Goal: Task Accomplishment & Management: Complete application form

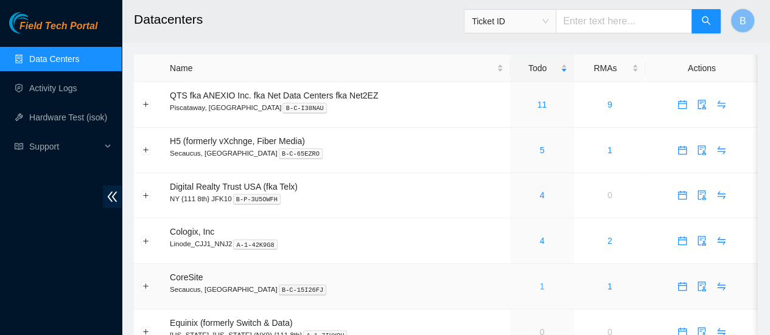
click at [540, 287] on link "1" at bounding box center [541, 287] width 5 height 10
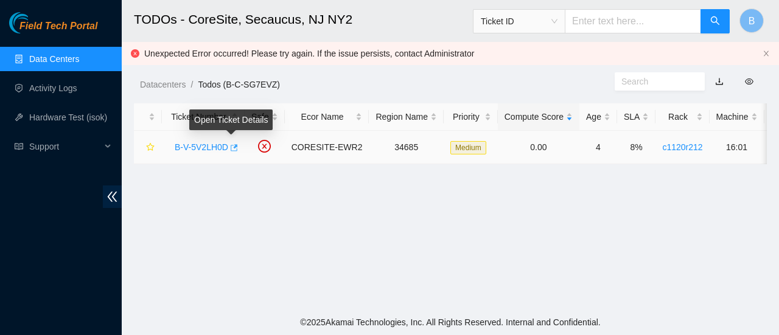
click at [231, 147] on icon "button" at bounding box center [233, 148] width 9 height 9
click at [232, 148] on icon "button" at bounding box center [234, 147] width 7 height 7
click at [54, 59] on link "Data Centers" at bounding box center [54, 59] width 50 height 10
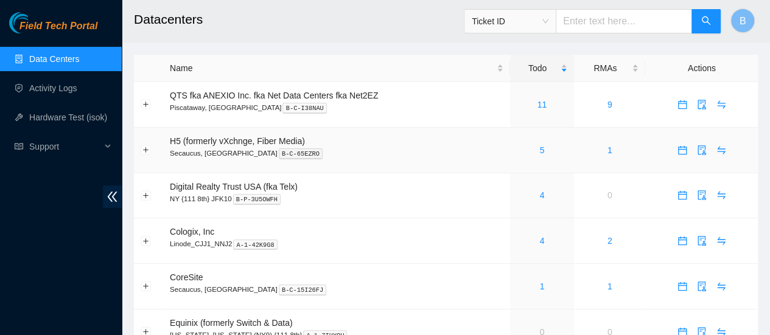
click at [539, 153] on link "5" at bounding box center [541, 150] width 5 height 10
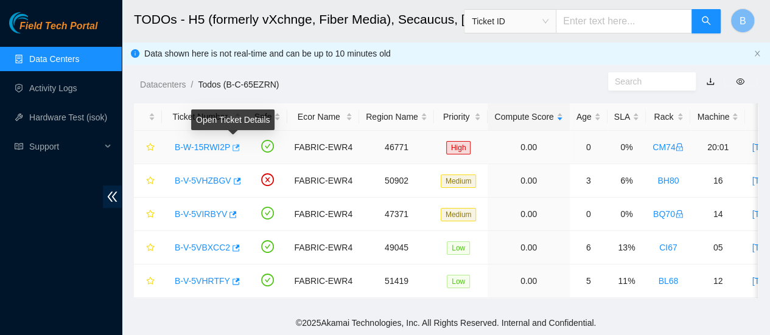
click at [231, 149] on icon "button" at bounding box center [235, 148] width 9 height 9
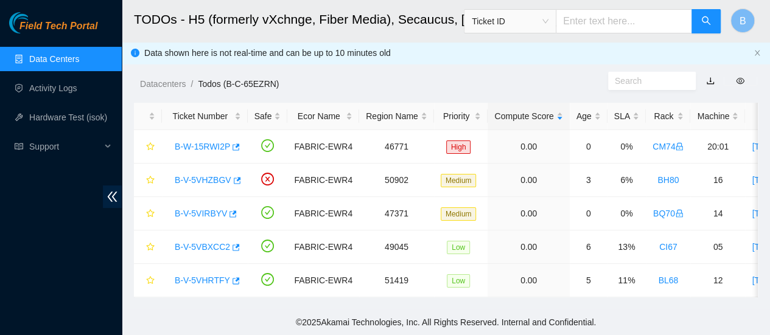
click at [32, 60] on link "Data Centers" at bounding box center [54, 59] width 50 height 10
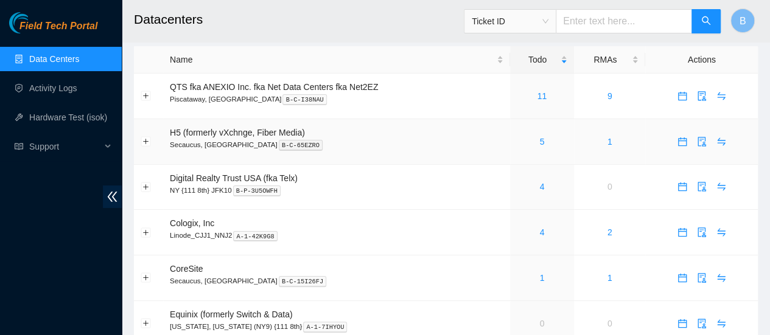
click at [540, 147] on div "5" at bounding box center [542, 141] width 50 height 13
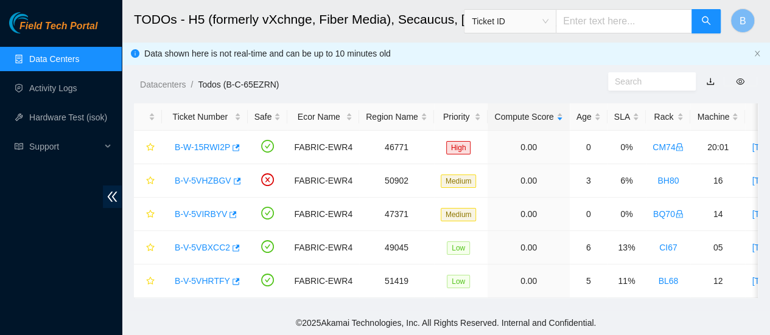
click at [50, 63] on link "Data Centers" at bounding box center [54, 59] width 50 height 10
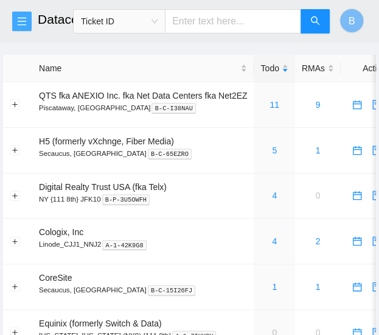
click at [18, 26] on button "button" at bounding box center [21, 21] width 19 height 19
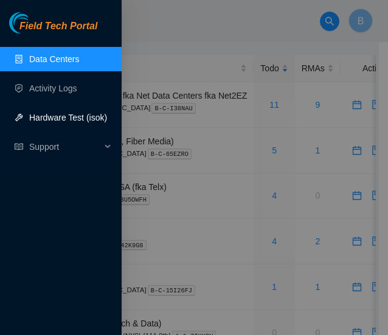
click at [74, 120] on link "Hardware Test (isok)" at bounding box center [68, 118] width 78 height 10
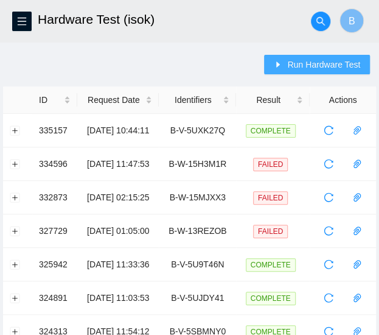
click at [315, 68] on span "Run Hardware Test" at bounding box center [323, 64] width 73 height 13
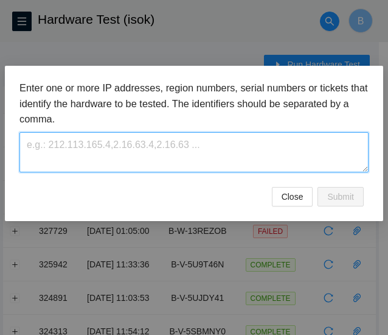
click at [126, 158] on textarea at bounding box center [193, 152] width 349 height 40
paste textarea "B-V-5V2LH0D"
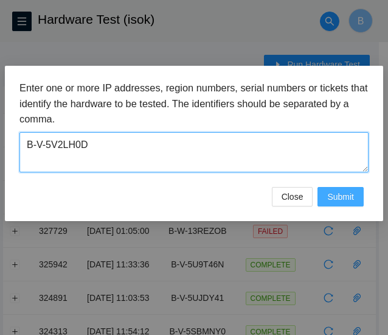
type textarea "B-V-5V2LH0D"
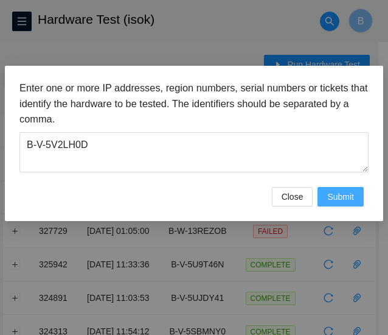
click at [352, 196] on span "Submit" at bounding box center [340, 196] width 27 height 13
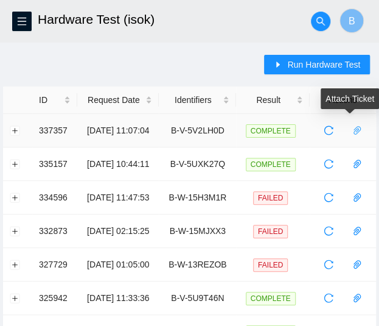
click at [360, 132] on icon "paper-clip" at bounding box center [357, 130] width 10 height 10
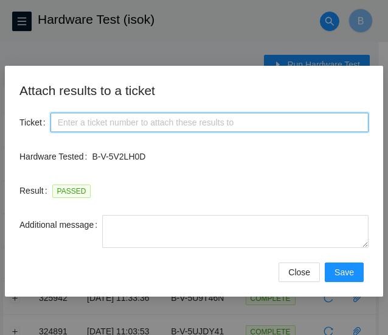
click at [100, 125] on input "Ticket" at bounding box center [209, 122] width 318 height 19
paste input "B-V-5V2LH0D"
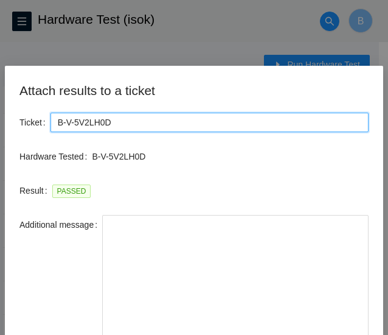
drag, startPoint x: 367, startPoint y: 241, endPoint x: 352, endPoint y: 364, distance: 123.8
click at [352, 335] on html "FTP Data Centers Activity Logs Hardware Test (isok) Support Hardware Test (isok…" at bounding box center [194, 167] width 388 height 335
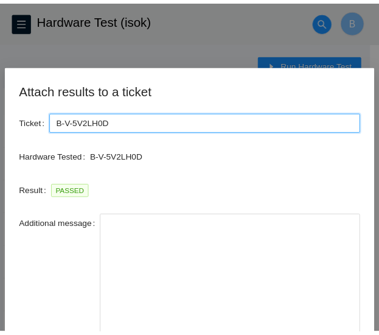
scroll to position [99, 0]
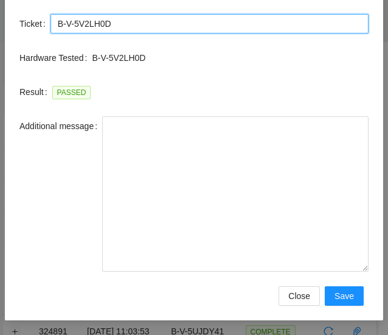
type input "B-V-5V2LH0D"
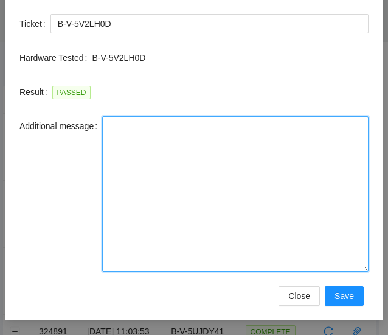
click at [118, 178] on textarea "Additional message" at bounding box center [235, 193] width 266 height 155
paste textarea "-Safely powered down machine -Removed old disk s/n: ( ) and replaced it with ne…"
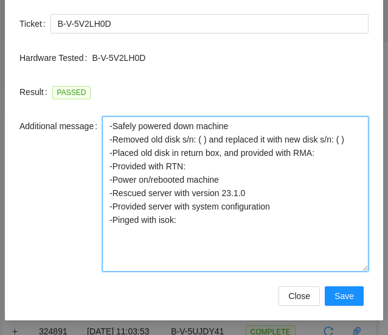
click at [197, 142] on textarea "-Safely powered down machine -Removed old disk s/n: ( ) and replaced it with ne…" at bounding box center [235, 193] width 266 height 155
paste textarea "WFK09WQP"
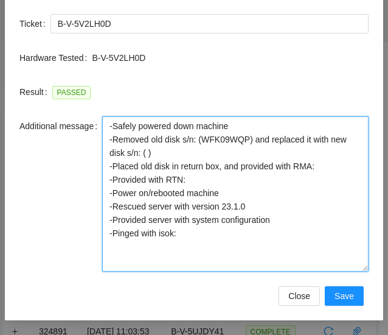
click at [125, 156] on textarea "-Safely powered down machine -Removed old disk s/n: (WFK09WQP) and replaced it …" at bounding box center [235, 193] width 266 height 155
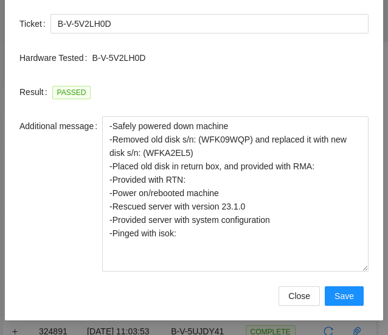
click at [57, 203] on div "Additional message" at bounding box center [60, 193] width 83 height 155
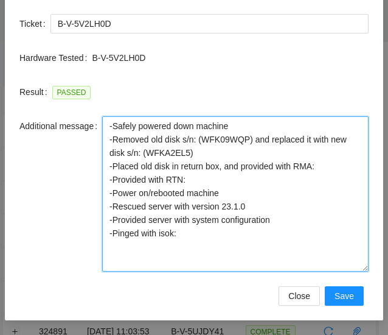
click at [335, 165] on textarea "-Safely powered down machine -Removed old disk s/n: (WFK09WQP) and replaced it …" at bounding box center [235, 193] width 266 height 155
click at [326, 165] on textarea "-Safely powered down machine -Removed old disk s/n: (WFK09WQP) and replaced it …" at bounding box center [235, 193] width 266 height 155
paste textarea "B-V-5V9PIIA"
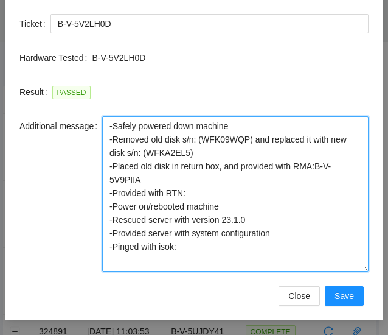
click at [236, 188] on textarea "-Safely powered down machine -Removed old disk s/n: (WFK09WQP) and replaced it …" at bounding box center [235, 193] width 266 height 155
paste textarea "473665216119"
drag, startPoint x: 277, startPoint y: 237, endPoint x: 75, endPoint y: 219, distance: 202.8
click at [75, 219] on div "Additional message -Safely powered down machine -Removed old disk s/n: (WFK09WQ…" at bounding box center [193, 193] width 349 height 155
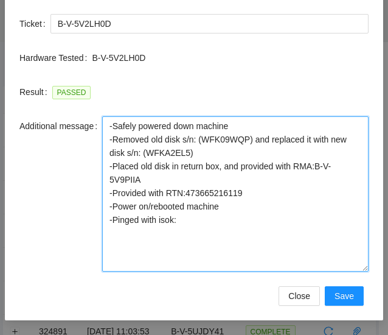
click at [200, 222] on textarea "-Safely powered down machine -Removed old disk s/n: (WFK09WQP) and replaced it …" at bounding box center [235, 193] width 266 height 155
type textarea "-Safely powered down machine -Removed old disk s/n: (WFK09WQP) and replaced it …"
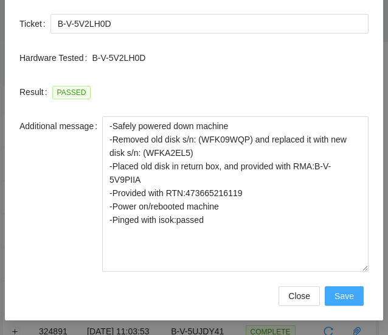
click at [345, 293] on span "Save" at bounding box center [344, 295] width 19 height 13
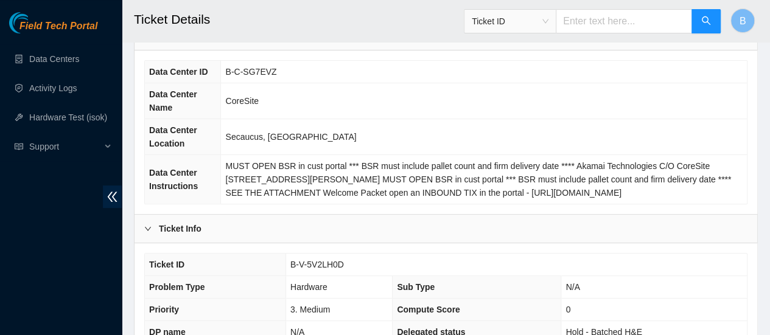
scroll to position [138, 0]
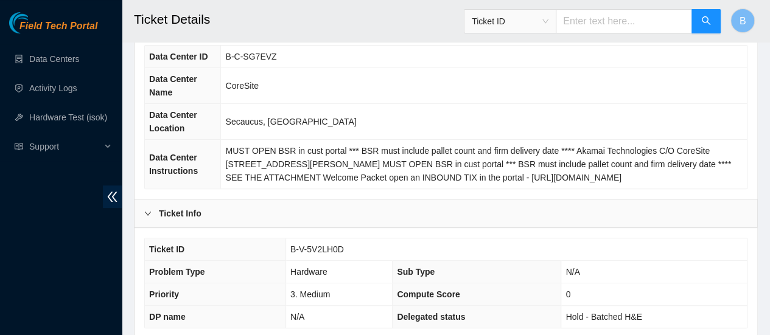
click at [322, 245] on span "B-V-5V2LH0D" at bounding box center [317, 250] width 54 height 10
copy span "B-V-5V2LH0D"
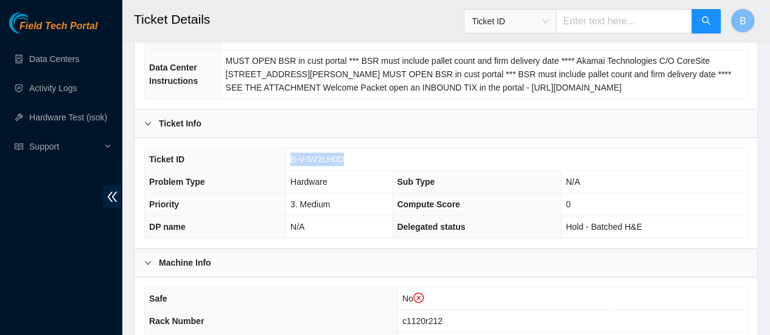
scroll to position [229, 0]
click at [50, 60] on link "Data Centers" at bounding box center [54, 59] width 50 height 10
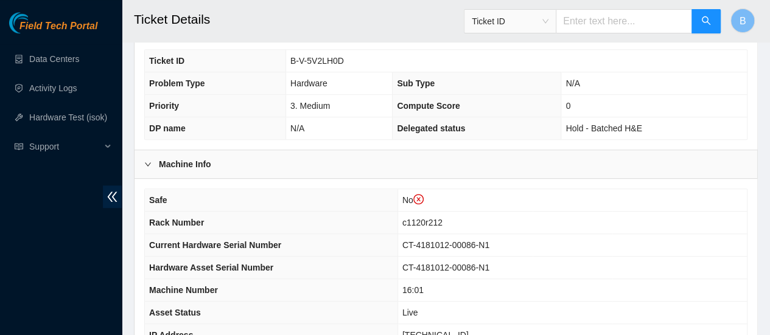
scroll to position [493, 0]
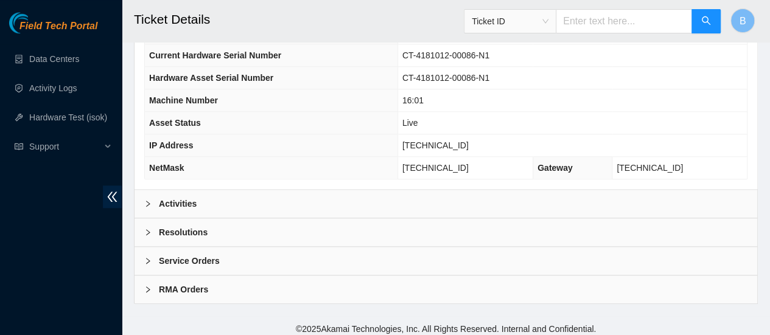
click at [208, 194] on div "Activities" at bounding box center [445, 204] width 622 height 28
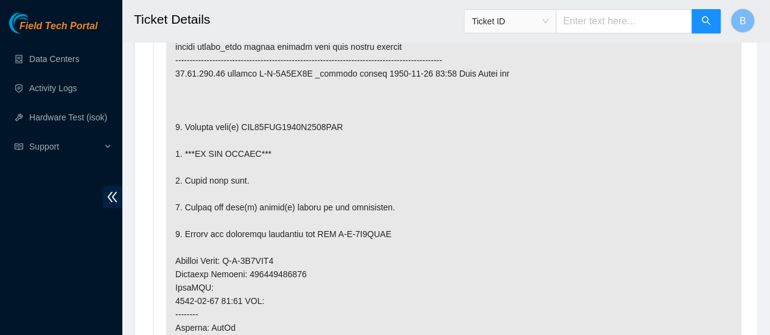
scroll to position [755, 0]
click at [334, 92] on p at bounding box center [453, 293] width 575 height 607
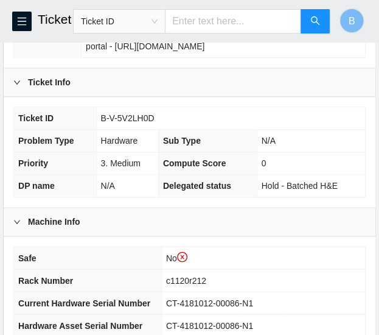
scroll to position [312, 0]
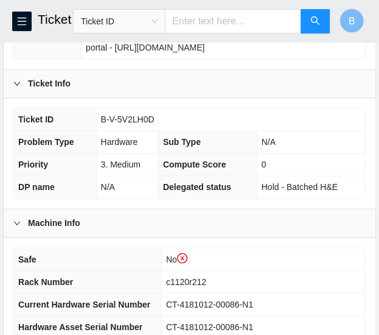
click at [138, 117] on span "B-V-5V2LH0D" at bounding box center [128, 119] width 54 height 10
copy span "B-V-5V2LH0D"
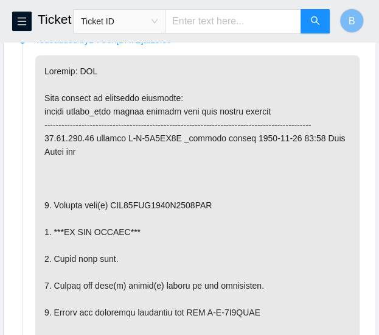
scroll to position [816, 0]
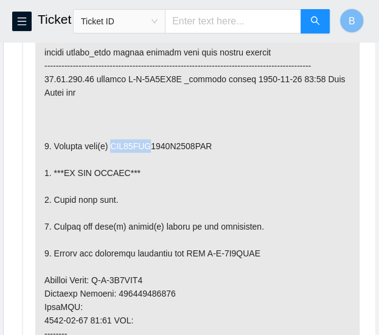
drag, startPoint x: 155, startPoint y: 150, endPoint x: 113, endPoint y: 150, distance: 41.4
click at [113, 150] on p at bounding box center [197, 313] width 324 height 634
click at [150, 151] on p at bounding box center [197, 313] width 324 height 634
drag, startPoint x: 156, startPoint y: 153, endPoint x: 112, endPoint y: 153, distance: 43.8
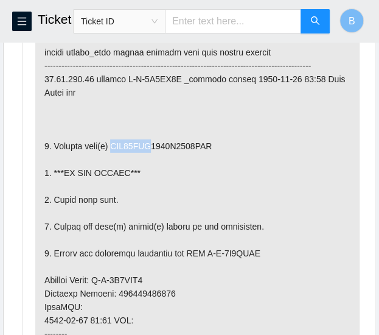
click at [112, 153] on p at bounding box center [197, 313] width 324 height 634
copy p "WFK09WQP"
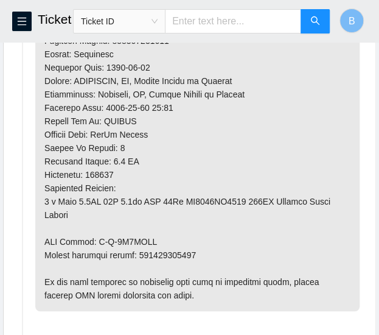
scroll to position [1148, 0]
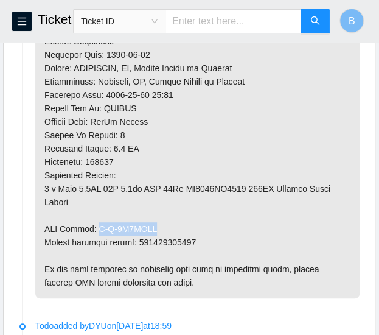
drag, startPoint x: 144, startPoint y: 221, endPoint x: 94, endPoint y: 225, distance: 49.4
copy p "B-V-5V9PIIA"
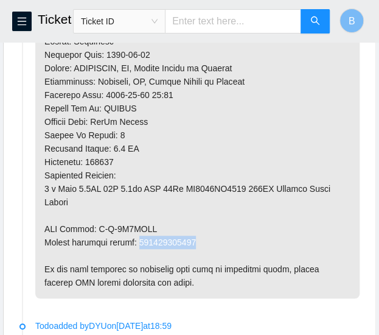
drag, startPoint x: 195, startPoint y: 235, endPoint x: 139, endPoint y: 240, distance: 55.5
copy p "473665216119"
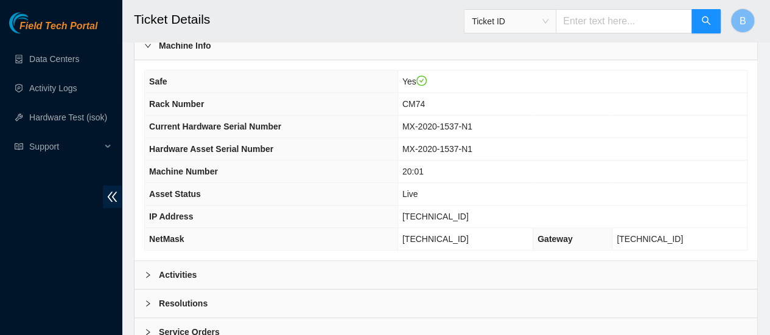
scroll to position [497, 0]
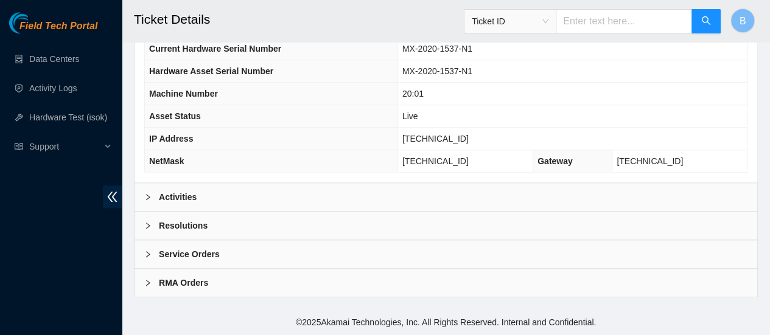
click at [195, 210] on div "Activities" at bounding box center [445, 197] width 622 height 28
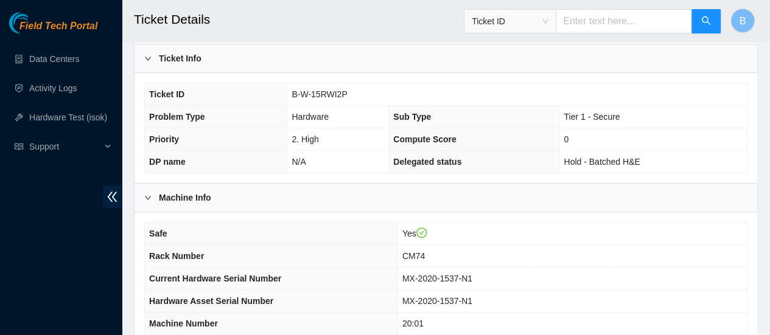
scroll to position [259, 0]
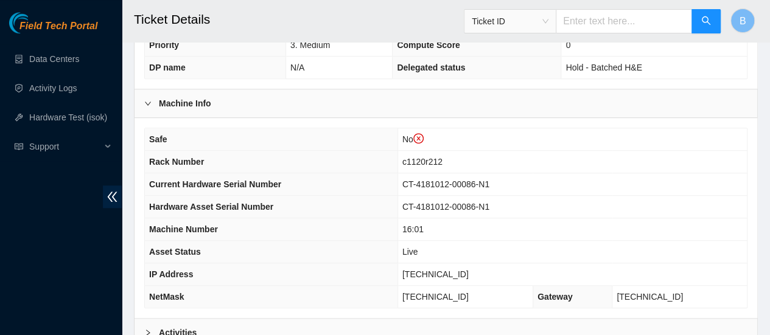
scroll to position [493, 0]
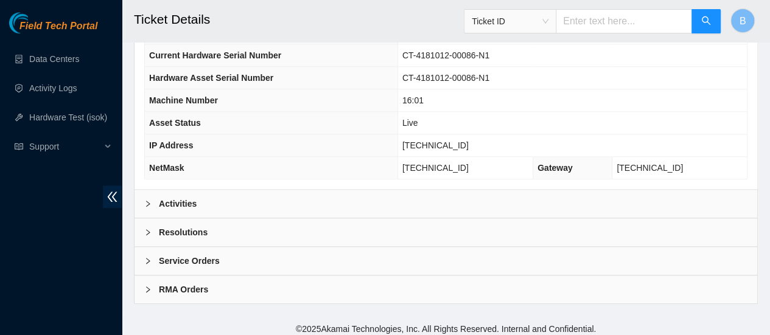
click at [141, 221] on div "Resolutions" at bounding box center [445, 232] width 622 height 28
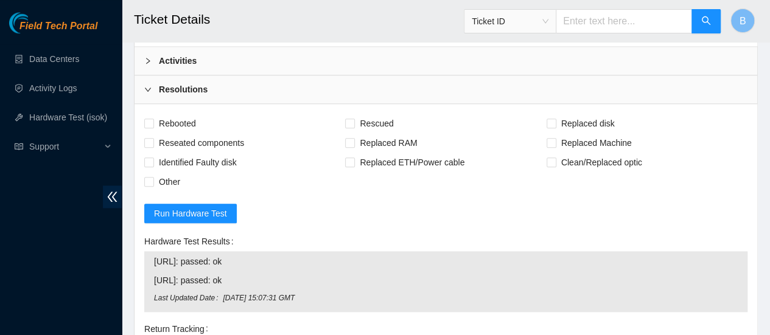
scroll to position [638, 0]
drag, startPoint x: 544, startPoint y: 114, endPoint x: 557, endPoint y: 121, distance: 14.7
click at [557, 121] on div "Rebooted Rescued Replaced disk Reseated components Replaced RAM Replaced Machin…" at bounding box center [445, 152] width 603 height 78
click at [557, 121] on span "Replaced disk" at bounding box center [587, 122] width 63 height 19
click at [555, 121] on input "Replaced disk" at bounding box center [550, 121] width 9 height 9
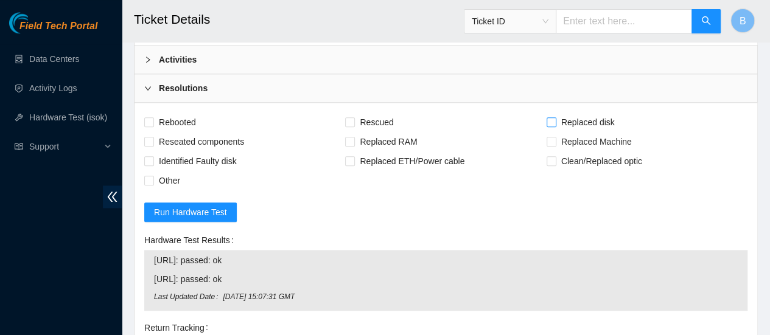
checkbox input "true"
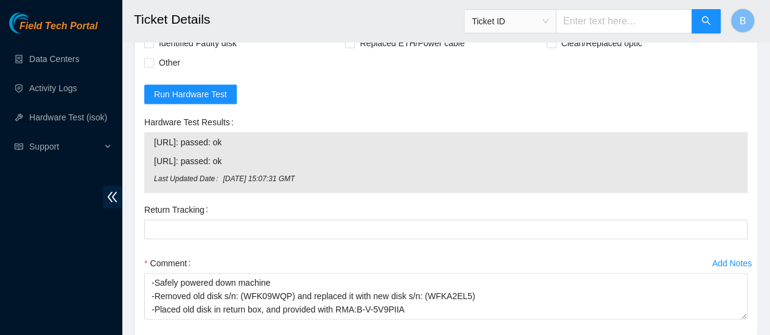
scroll to position [757, 0]
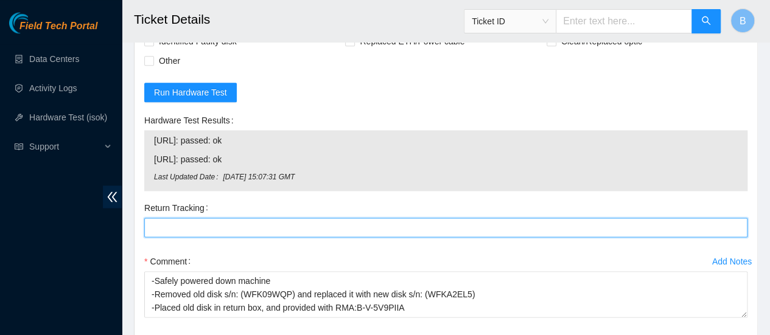
click at [199, 218] on Tracking "Return Tracking" at bounding box center [445, 227] width 603 height 19
paste Tracking "473665216119"
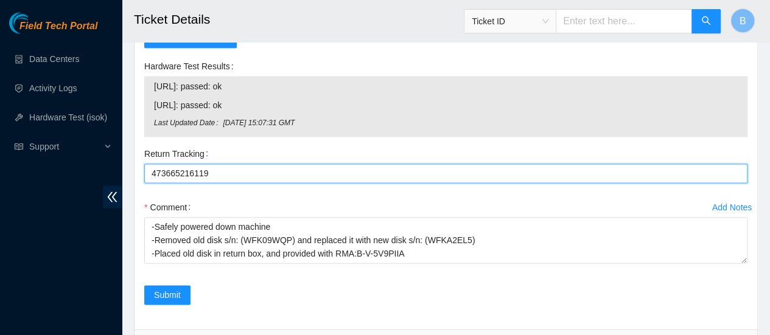
scroll to position [827, 0]
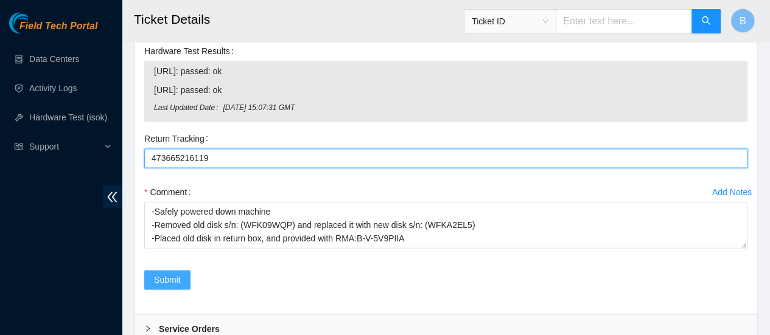
type Tracking "473665216119"
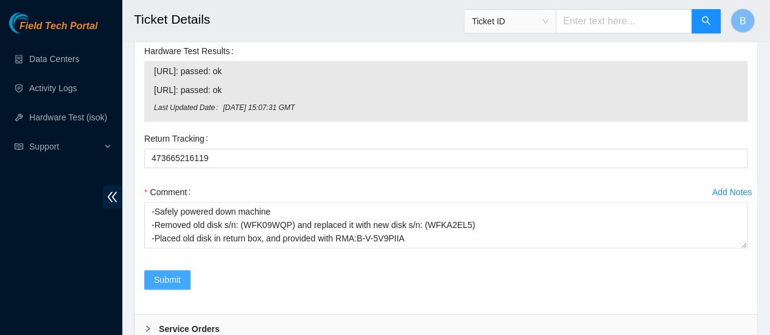
click at [167, 273] on span "Submit" at bounding box center [167, 279] width 27 height 13
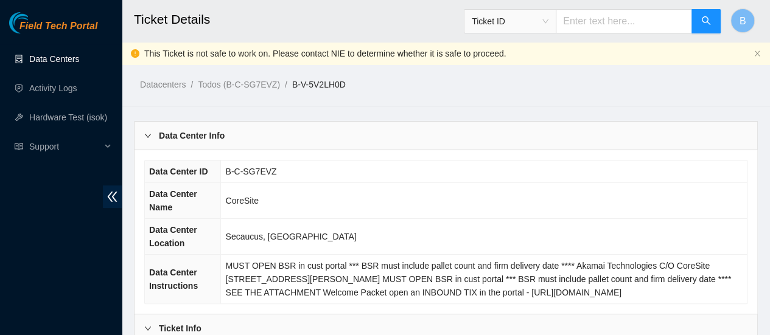
click at [52, 54] on link "Data Centers" at bounding box center [54, 59] width 50 height 10
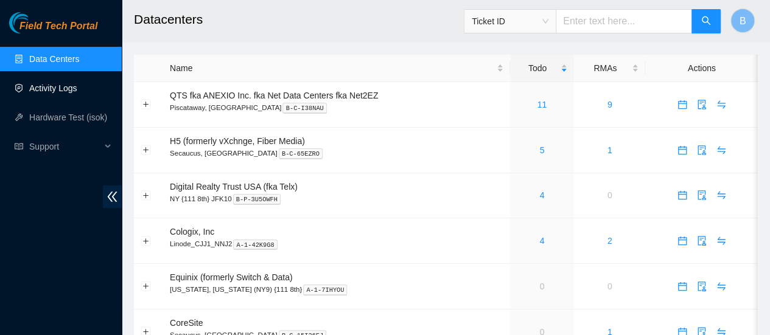
click at [44, 91] on link "Activity Logs" at bounding box center [53, 88] width 48 height 10
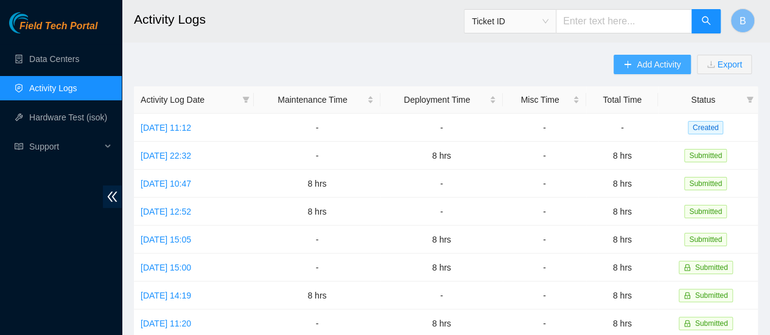
click at [661, 68] on span "Add Activity" at bounding box center [658, 64] width 44 height 13
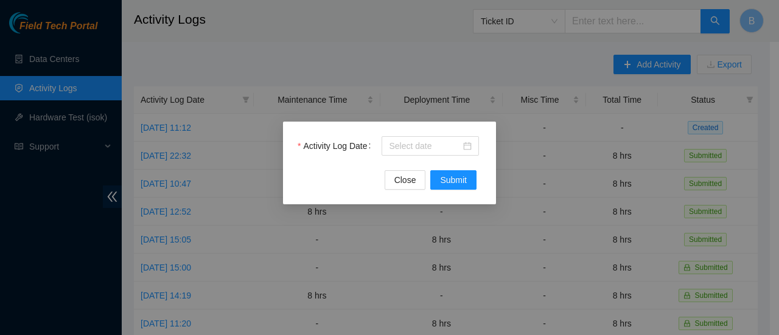
click at [395, 33] on div "Activity Log Date Close Submit" at bounding box center [389, 167] width 779 height 335
click at [403, 179] on span "Close" at bounding box center [405, 179] width 22 height 13
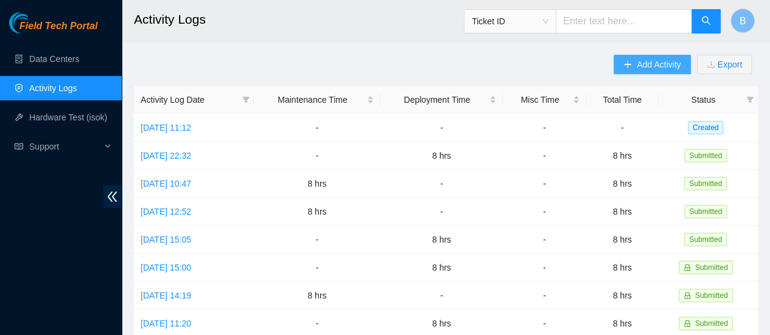
click at [653, 65] on span "Add Activity" at bounding box center [658, 64] width 44 height 13
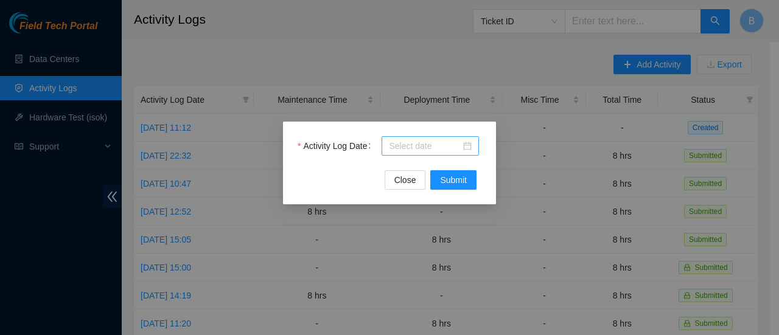
click at [437, 149] on body "Field Tech Portal Data Centers Activity Logs Hardware Test (isok) Support Activ…" at bounding box center [385, 167] width 770 height 335
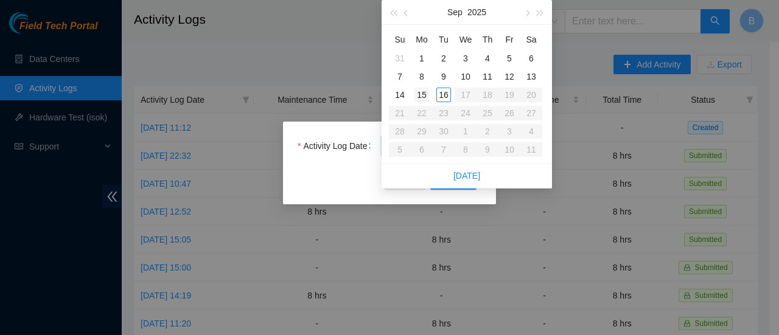
type input "2025-09-15"
click at [425, 96] on div "15" at bounding box center [421, 95] width 15 height 15
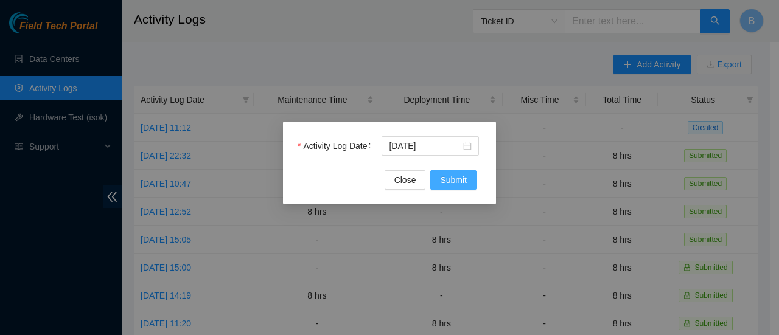
click at [466, 176] on span "Submit" at bounding box center [453, 179] width 27 height 13
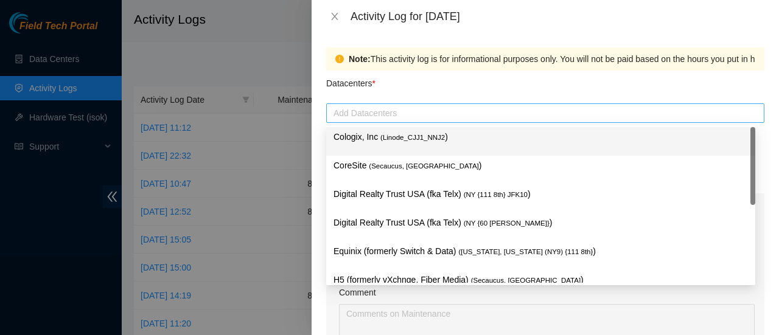
click at [378, 112] on div at bounding box center [545, 113] width 432 height 15
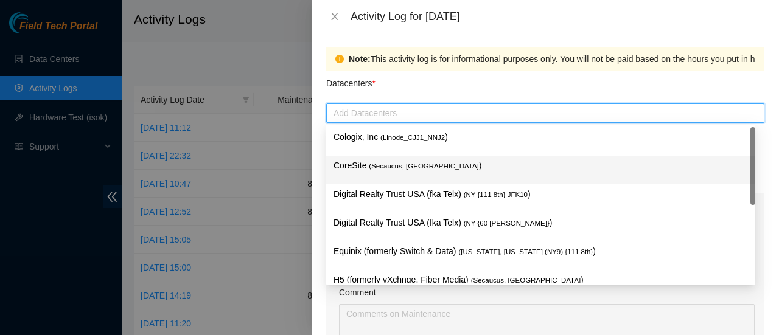
click at [400, 165] on span "( Secaucus, NJ NY2" at bounding box center [424, 165] width 110 height 7
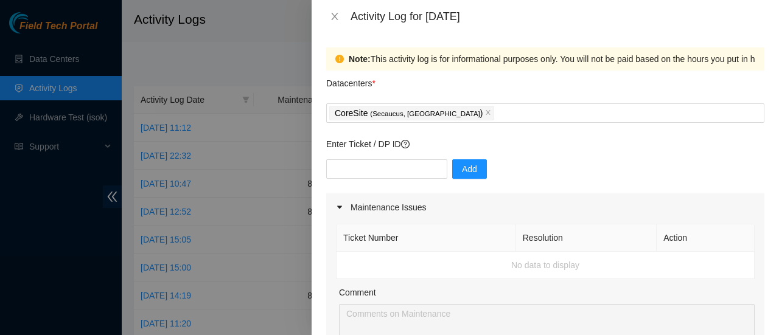
click at [427, 85] on div "Datacenters *" at bounding box center [545, 87] width 438 height 33
click at [399, 166] on input "text" at bounding box center [386, 168] width 121 height 19
click at [359, 173] on input "text" at bounding box center [386, 168] width 121 height 19
paste input "DP79750"
type input "DP79750"
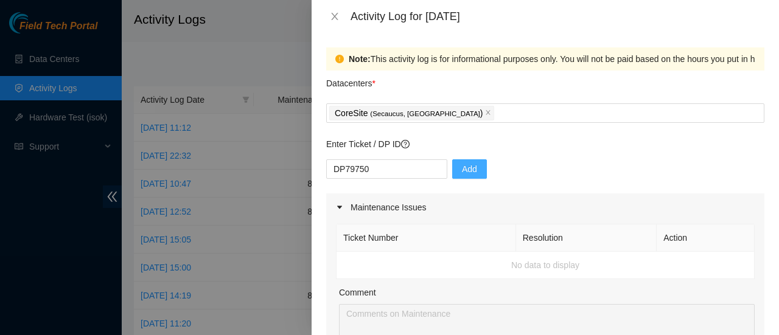
click at [462, 168] on span "Add" at bounding box center [469, 168] width 15 height 13
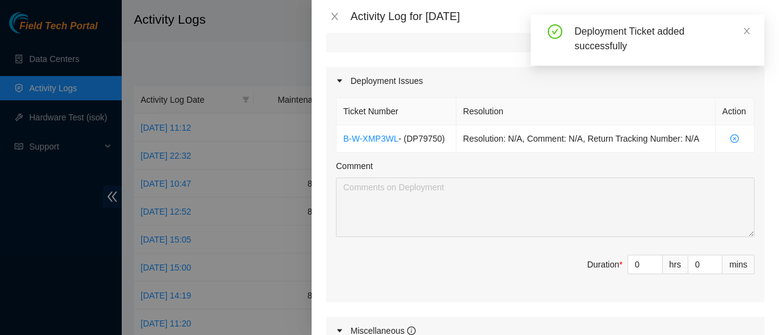
scroll to position [378, 0]
click at [630, 257] on input "0" at bounding box center [645, 263] width 34 height 18
type input "8"
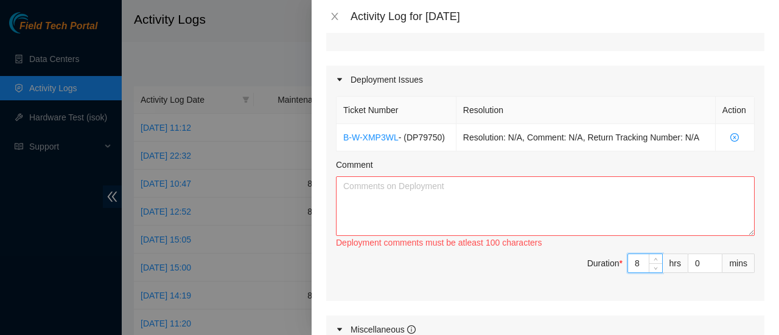
type input "8"
click at [549, 201] on textarea "Comment" at bounding box center [545, 206] width 419 height 60
paste textarea "DP79750"
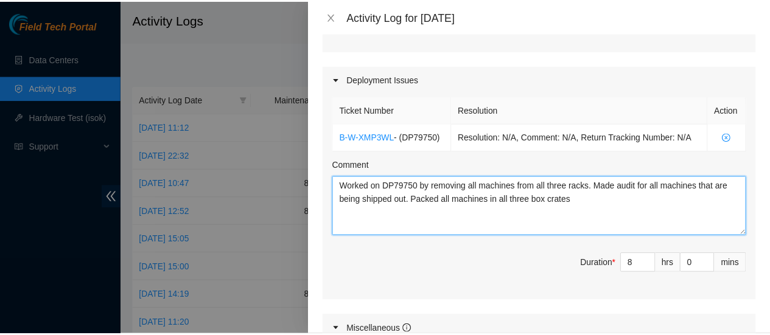
scroll to position [658, 0]
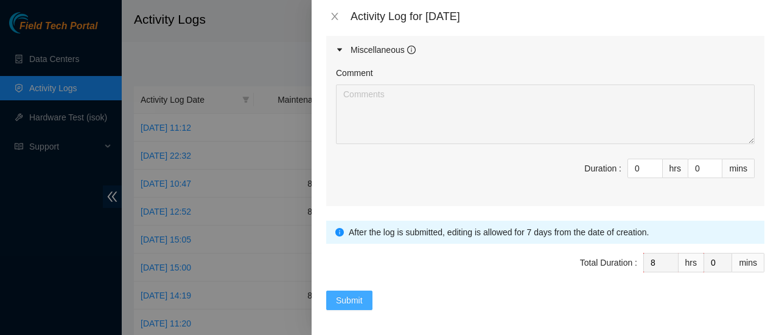
type textarea "Worked on DP79750 by removing all machines from all three racks. Made audit for…"
click at [338, 297] on span "Submit" at bounding box center [349, 300] width 27 height 13
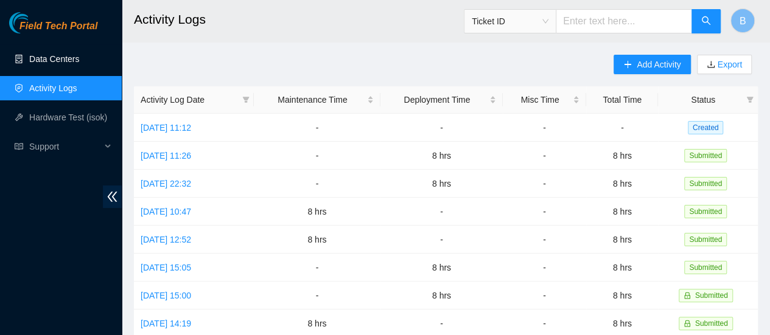
click at [72, 59] on link "Data Centers" at bounding box center [54, 59] width 50 height 10
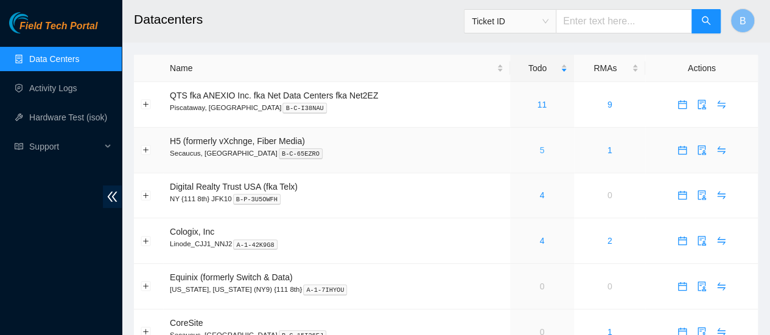
click at [540, 155] on link "5" at bounding box center [541, 150] width 5 height 10
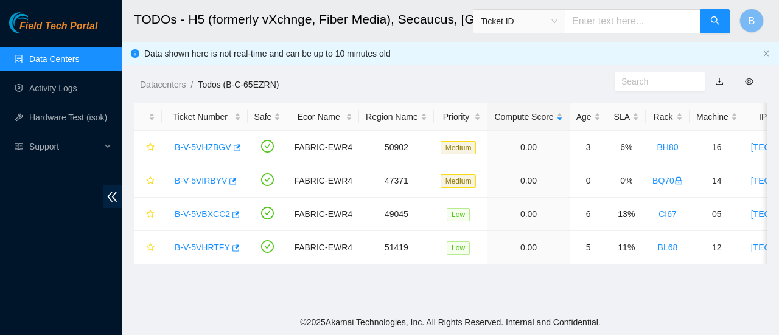
click at [62, 58] on link "Data Centers" at bounding box center [54, 59] width 50 height 10
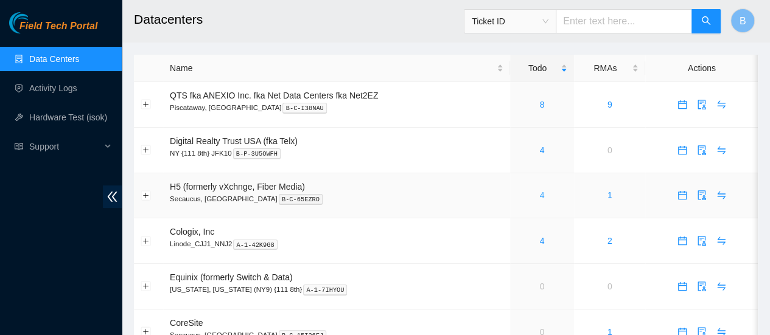
click at [542, 195] on link "4" at bounding box center [541, 195] width 5 height 10
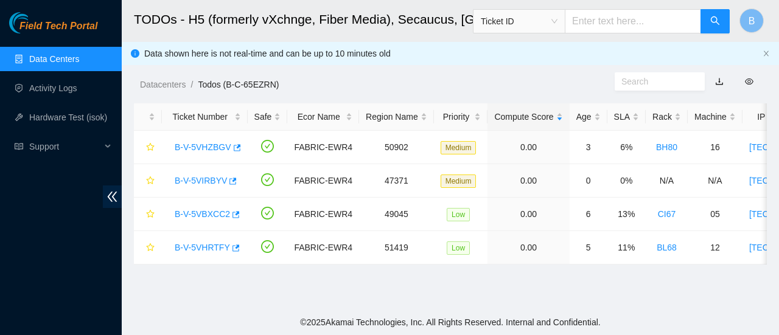
click at [37, 64] on link "Data Centers" at bounding box center [54, 59] width 50 height 10
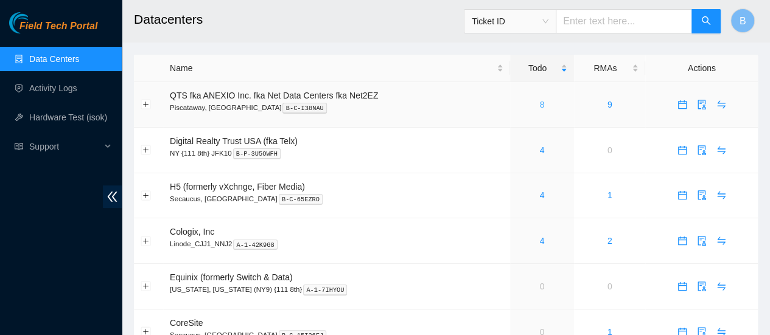
click at [542, 106] on link "8" at bounding box center [541, 105] width 5 height 10
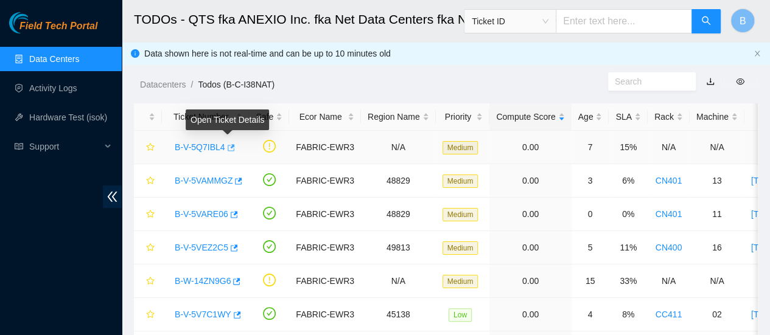
click at [229, 149] on icon "button" at bounding box center [230, 148] width 9 height 9
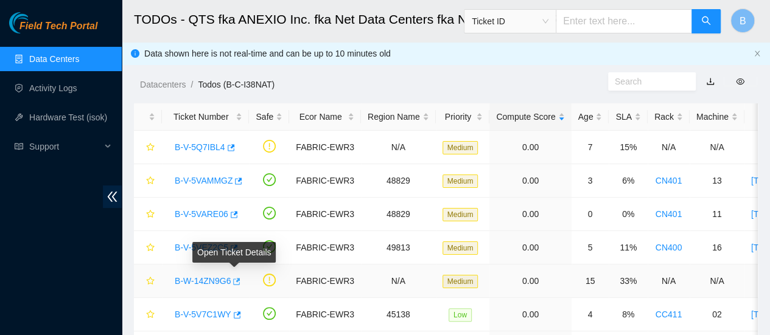
click at [235, 279] on icon "button" at bounding box center [235, 281] width 9 height 9
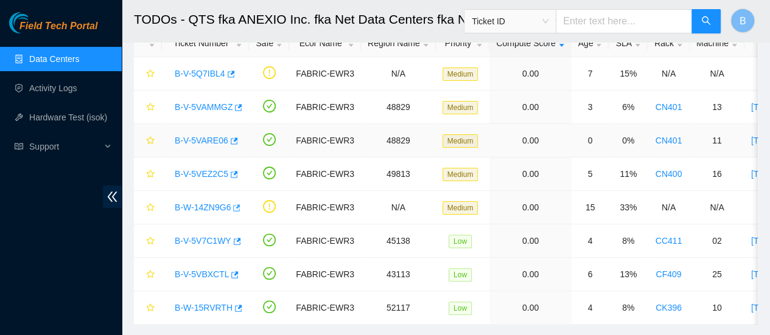
scroll to position [108, 0]
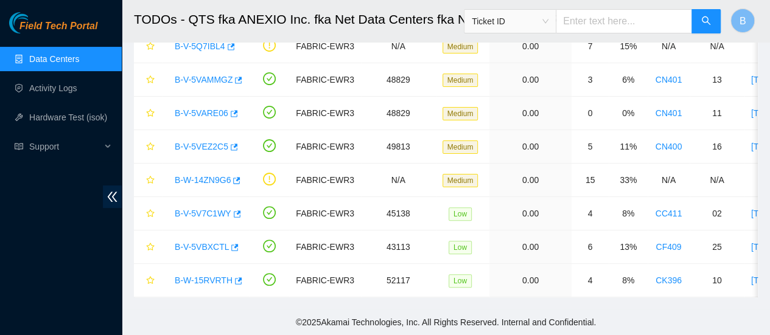
click at [55, 54] on link "Data Centers" at bounding box center [54, 59] width 50 height 10
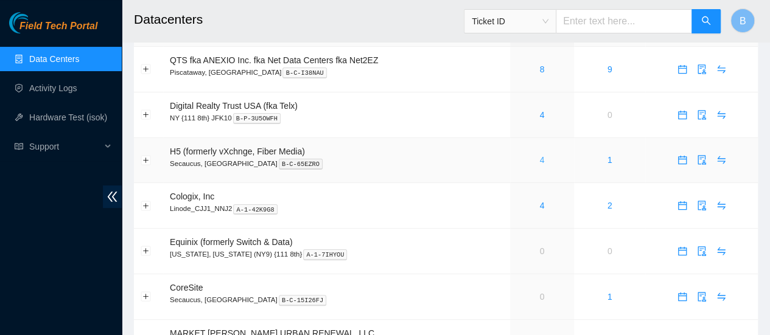
scroll to position [36, 0]
click at [541, 206] on link "4" at bounding box center [541, 205] width 5 height 10
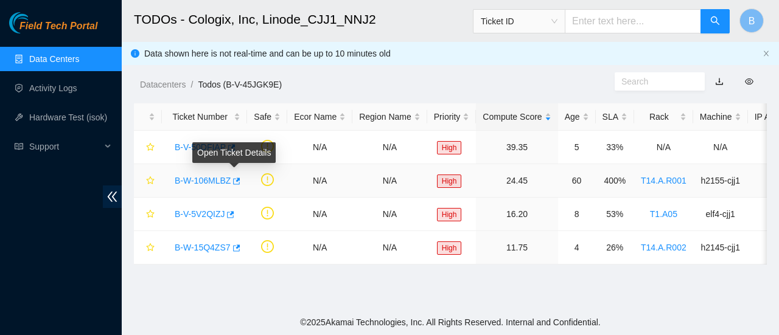
click at [229, 147] on div "Open Ticket Details" at bounding box center [233, 152] width 83 height 21
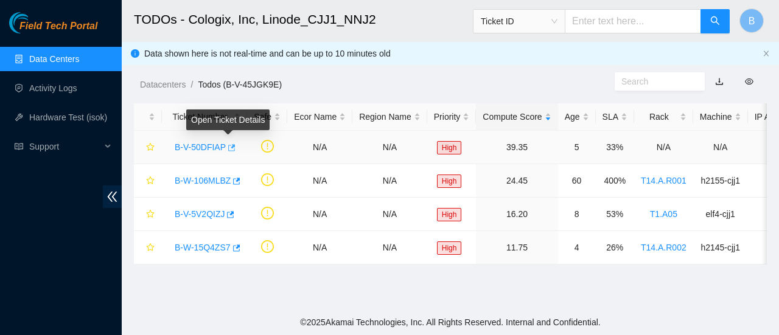
click at [230, 145] on icon "button" at bounding box center [231, 147] width 7 height 7
click at [39, 58] on link "Data Centers" at bounding box center [54, 59] width 50 height 10
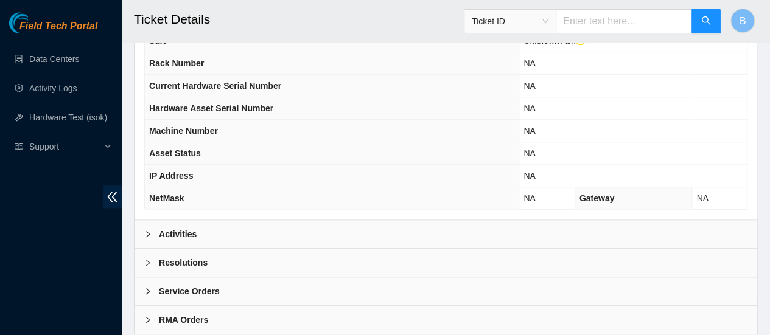
scroll to position [483, 0]
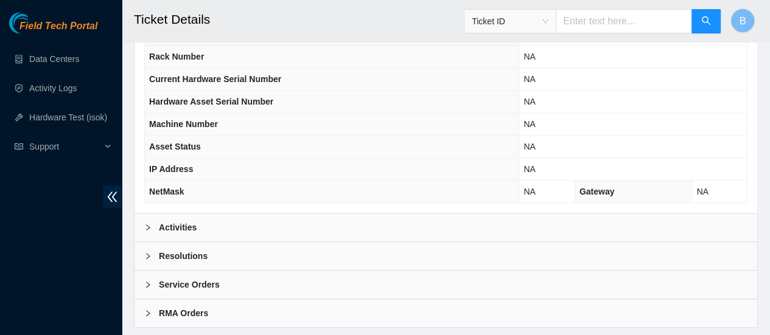
click at [172, 226] on b "Activities" at bounding box center [178, 227] width 38 height 13
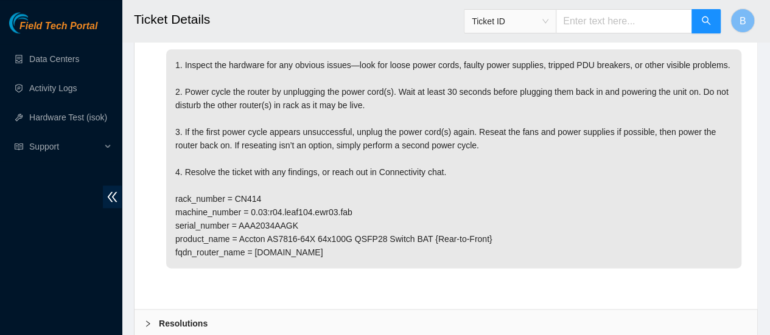
scroll to position [684, 0]
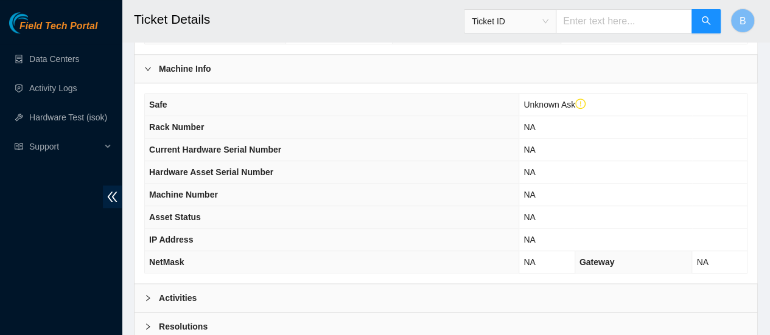
scroll to position [418, 0]
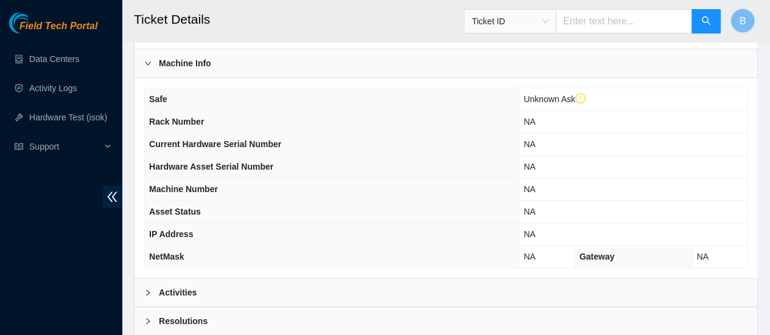
click at [170, 295] on div "Activities" at bounding box center [445, 293] width 622 height 28
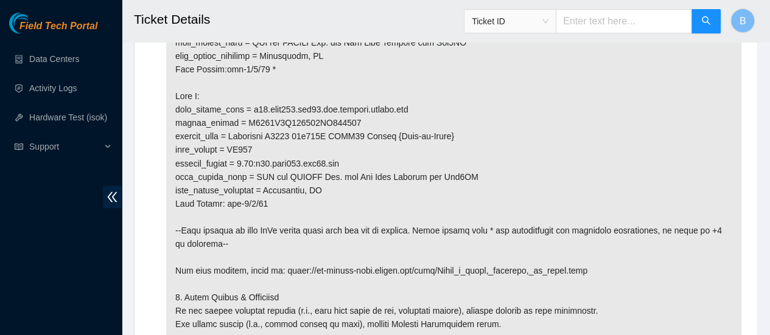
scroll to position [1242, 0]
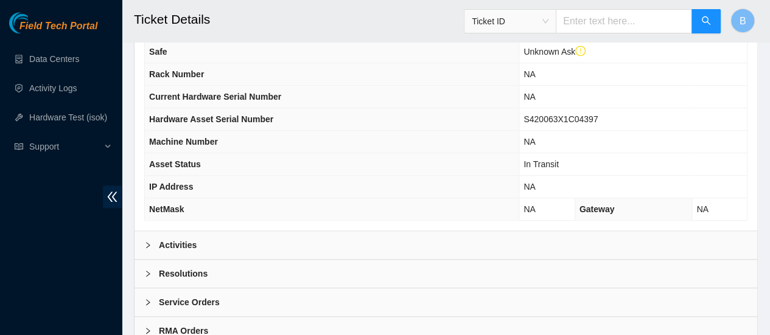
scroll to position [453, 0]
click at [199, 234] on div "Activities" at bounding box center [445, 245] width 622 height 28
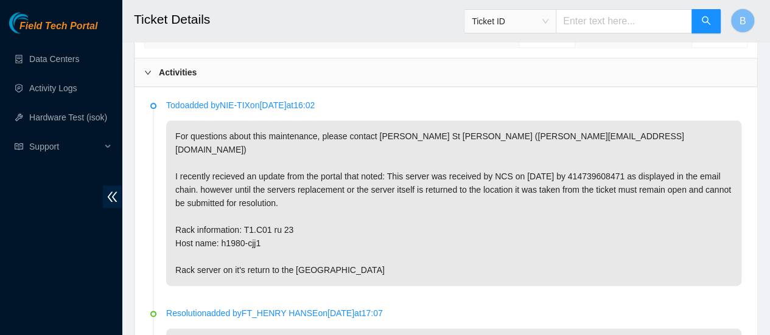
scroll to position [629, 0]
